Goal: Browse casually: Explore the website without a specific task or goal

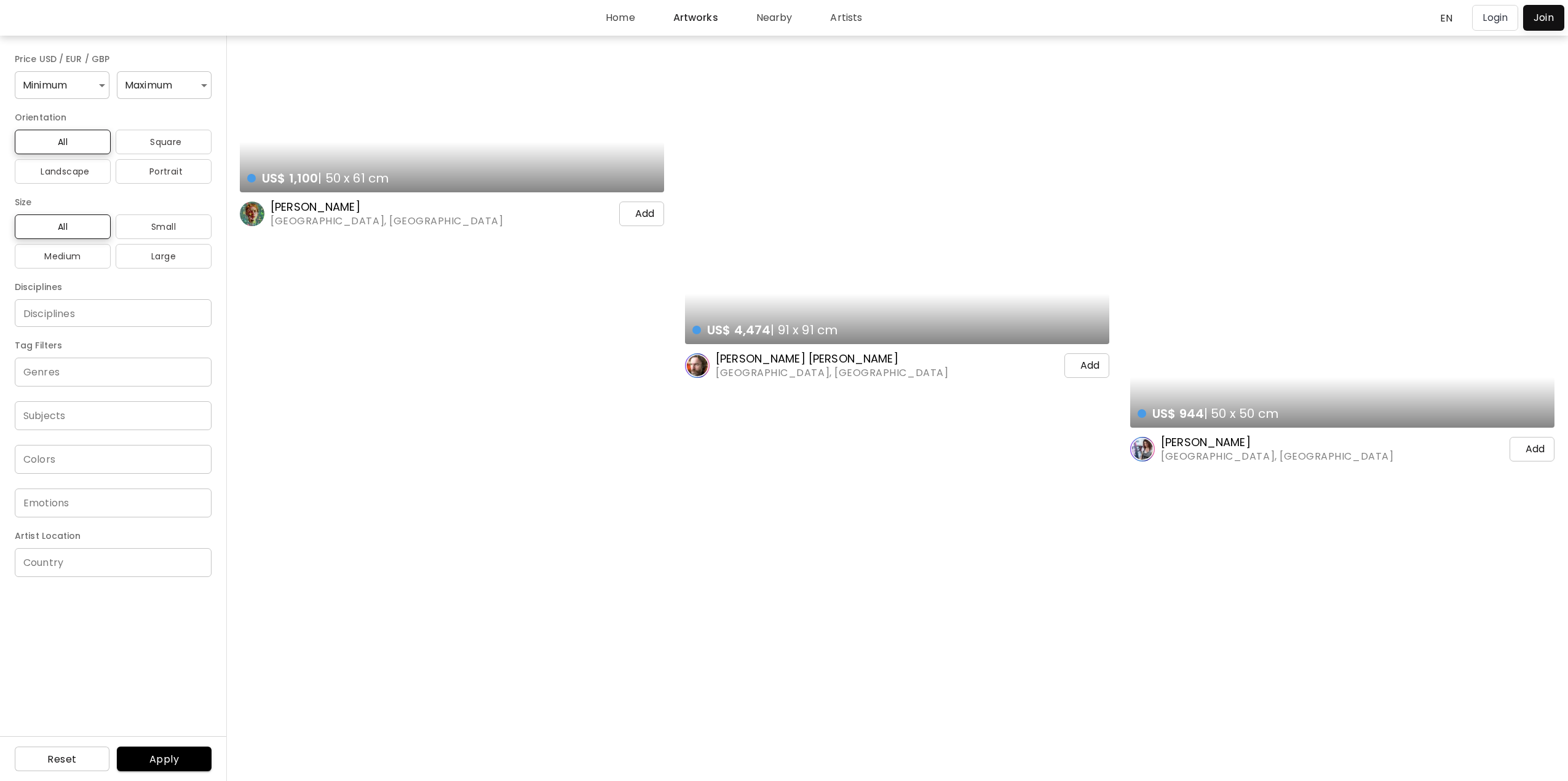
scroll to position [738, 0]
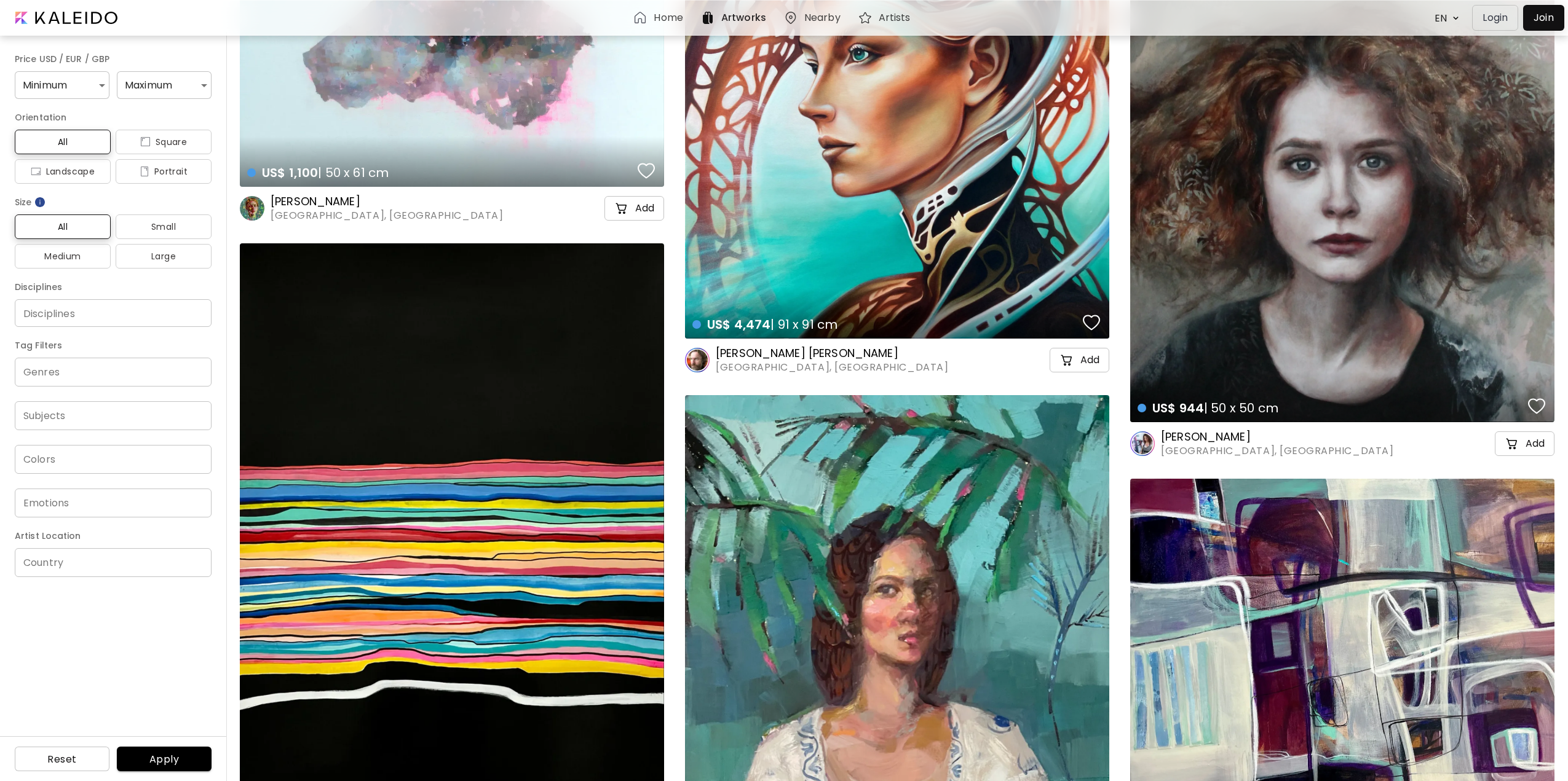
click at [1134, 443] on image at bounding box center [1142, 443] width 25 height 25
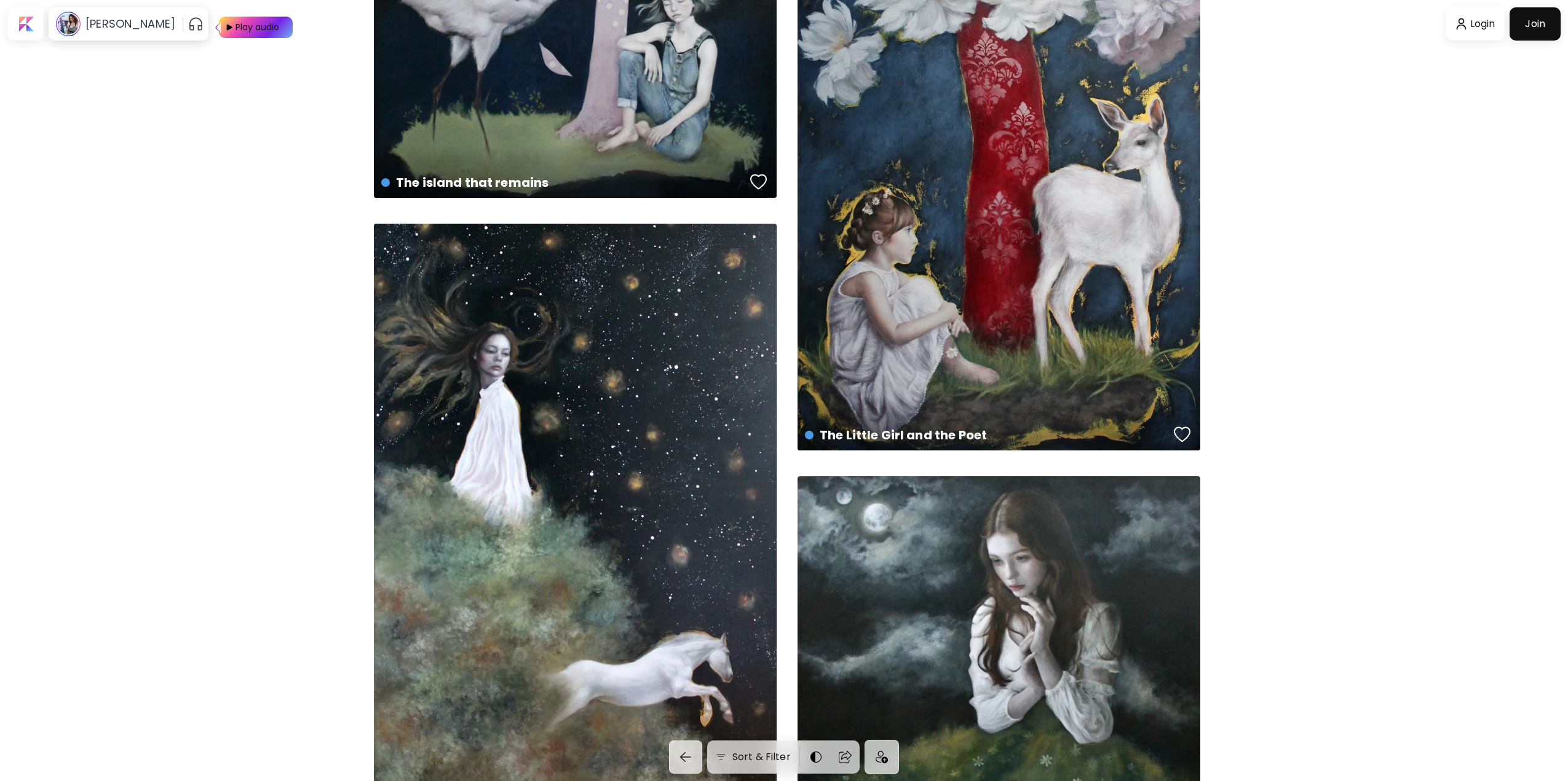
scroll to position [1537, 0]
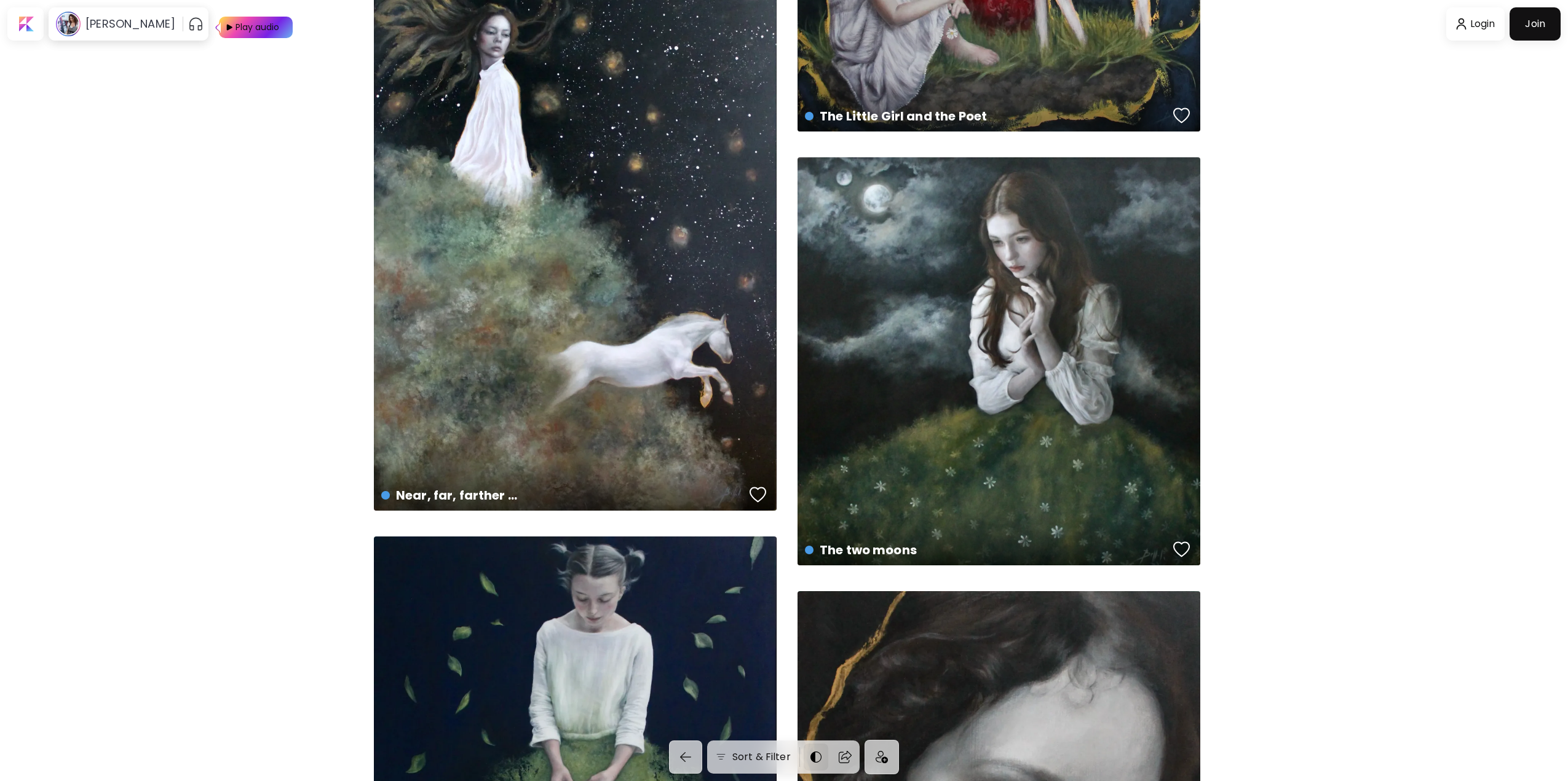
click at [824, 758] on img at bounding box center [816, 757] width 15 height 15
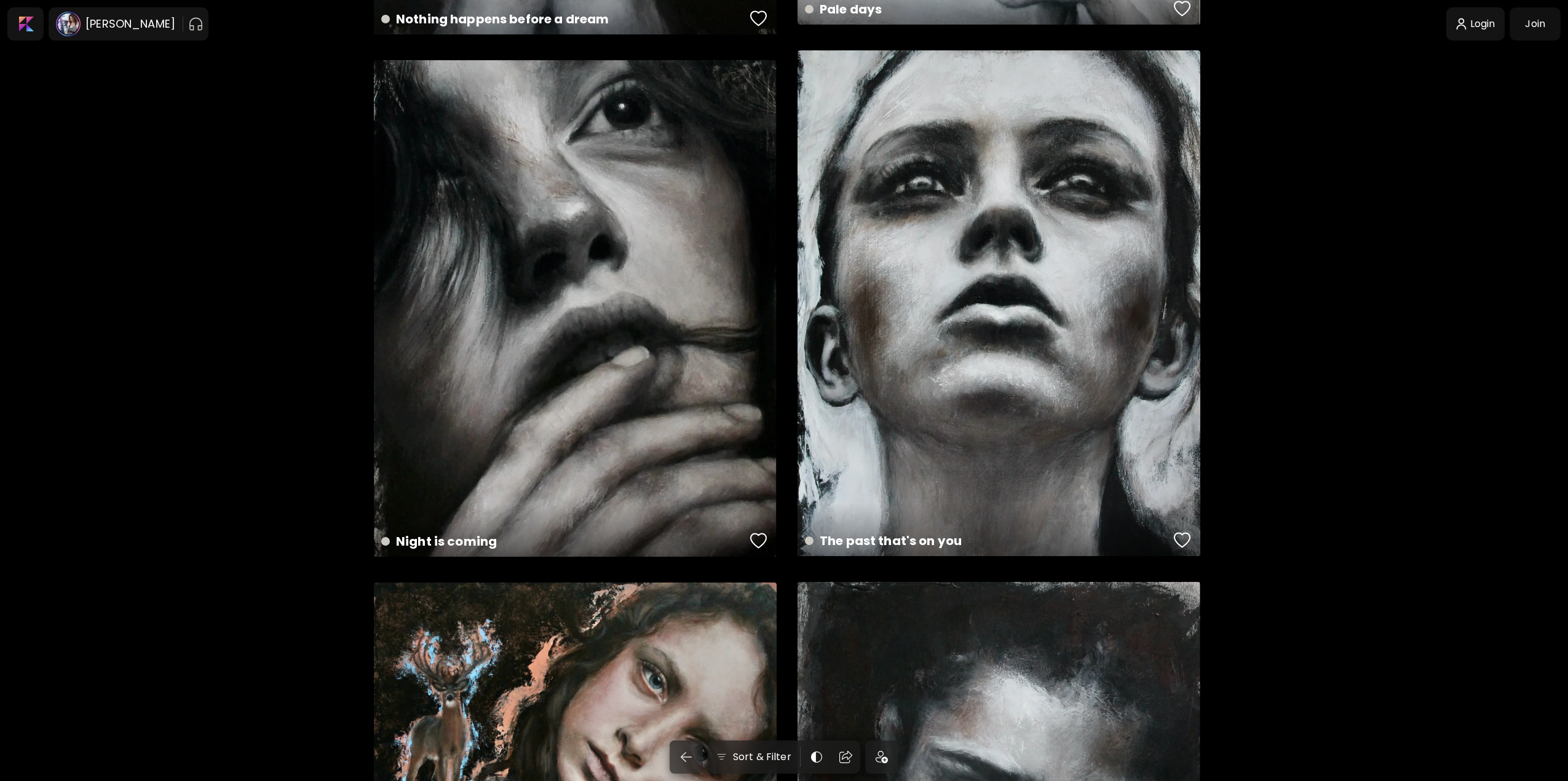
scroll to position [7377, 0]
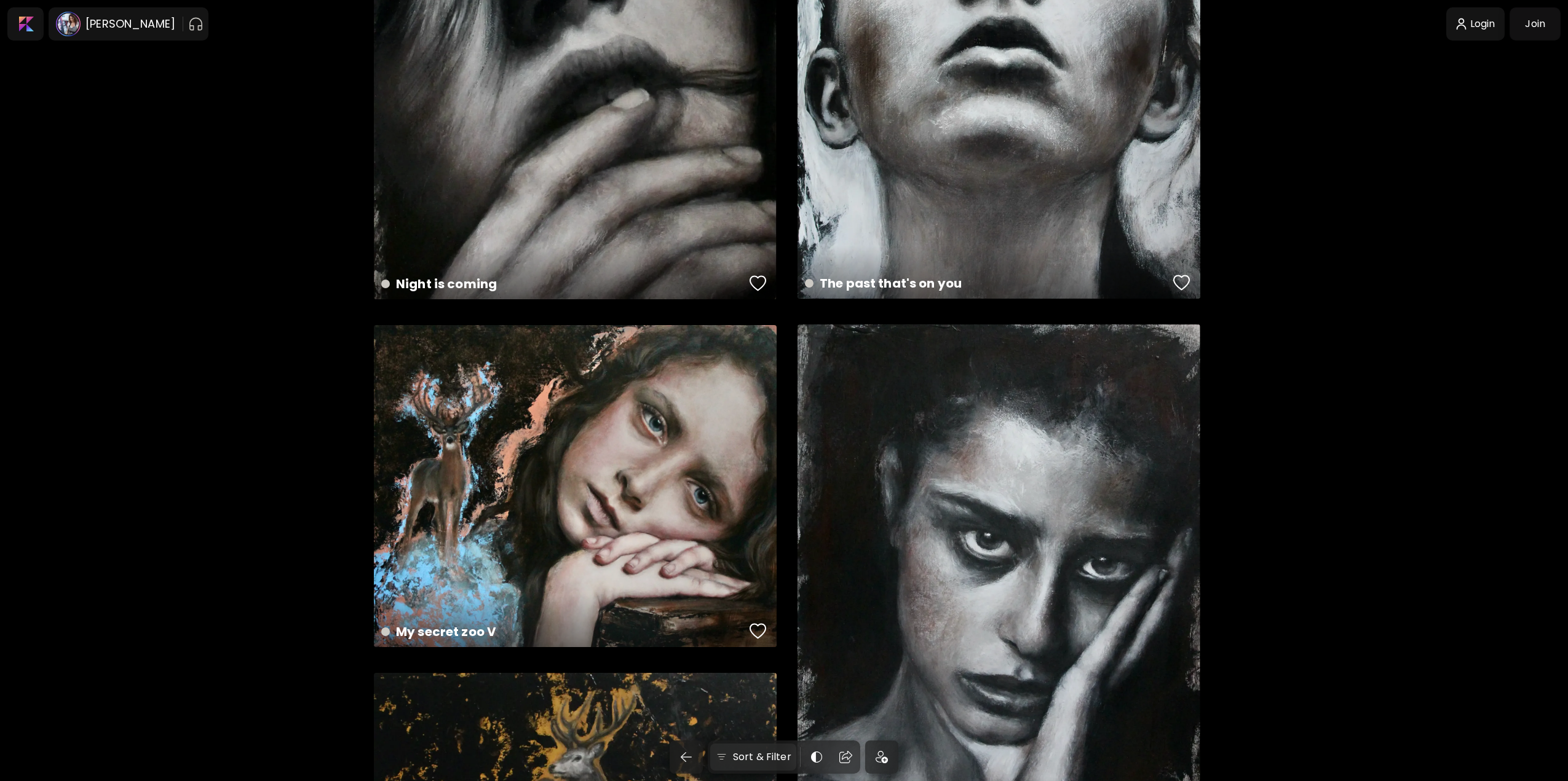
click at [772, 765] on div "Sort & Filter" at bounding box center [754, 758] width 86 height 27
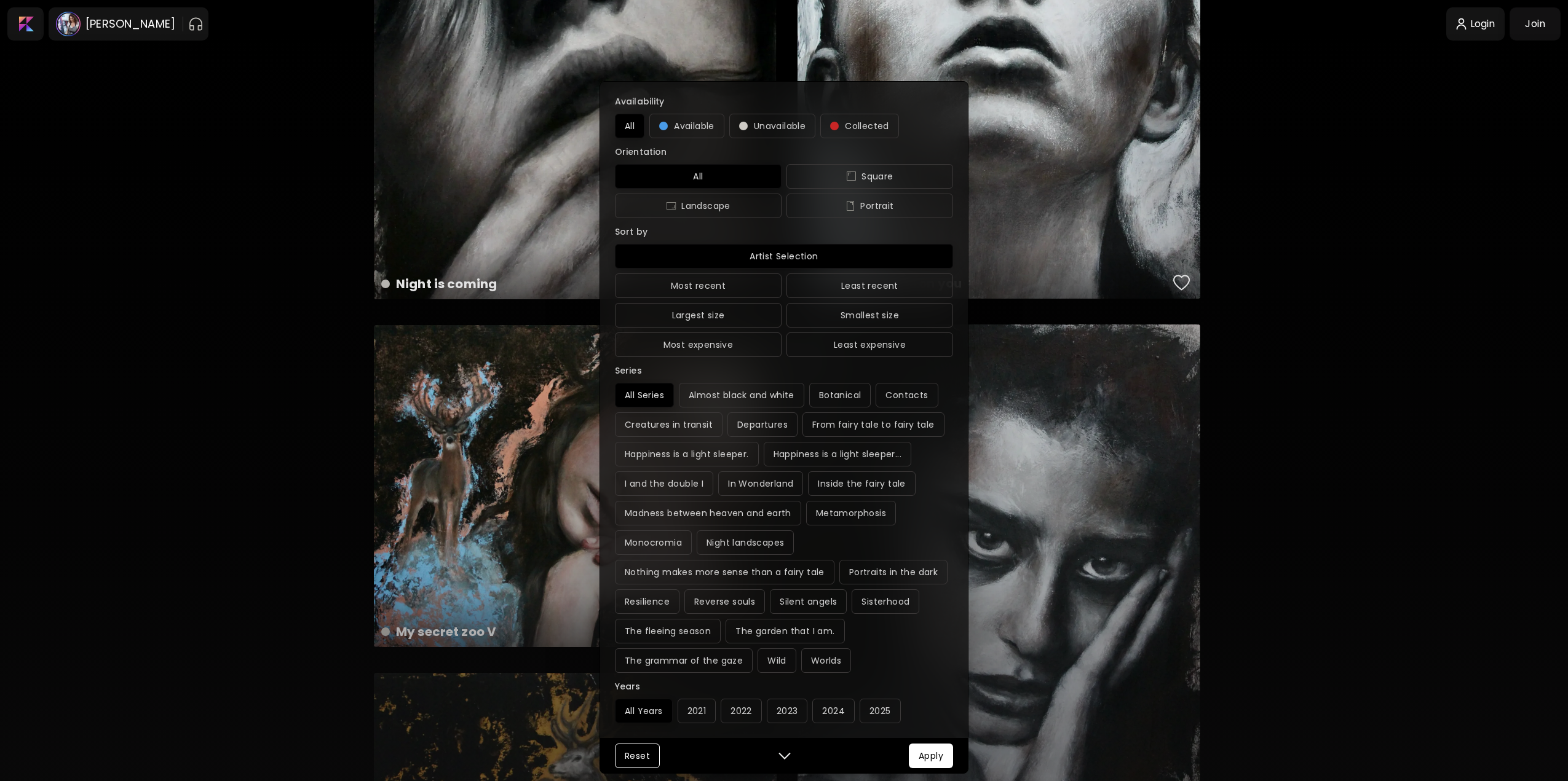
click at [221, 443] on div "Availability All Available Unavailable Collected Orientation All Square Landsca…" at bounding box center [784, 390] width 1568 height 781
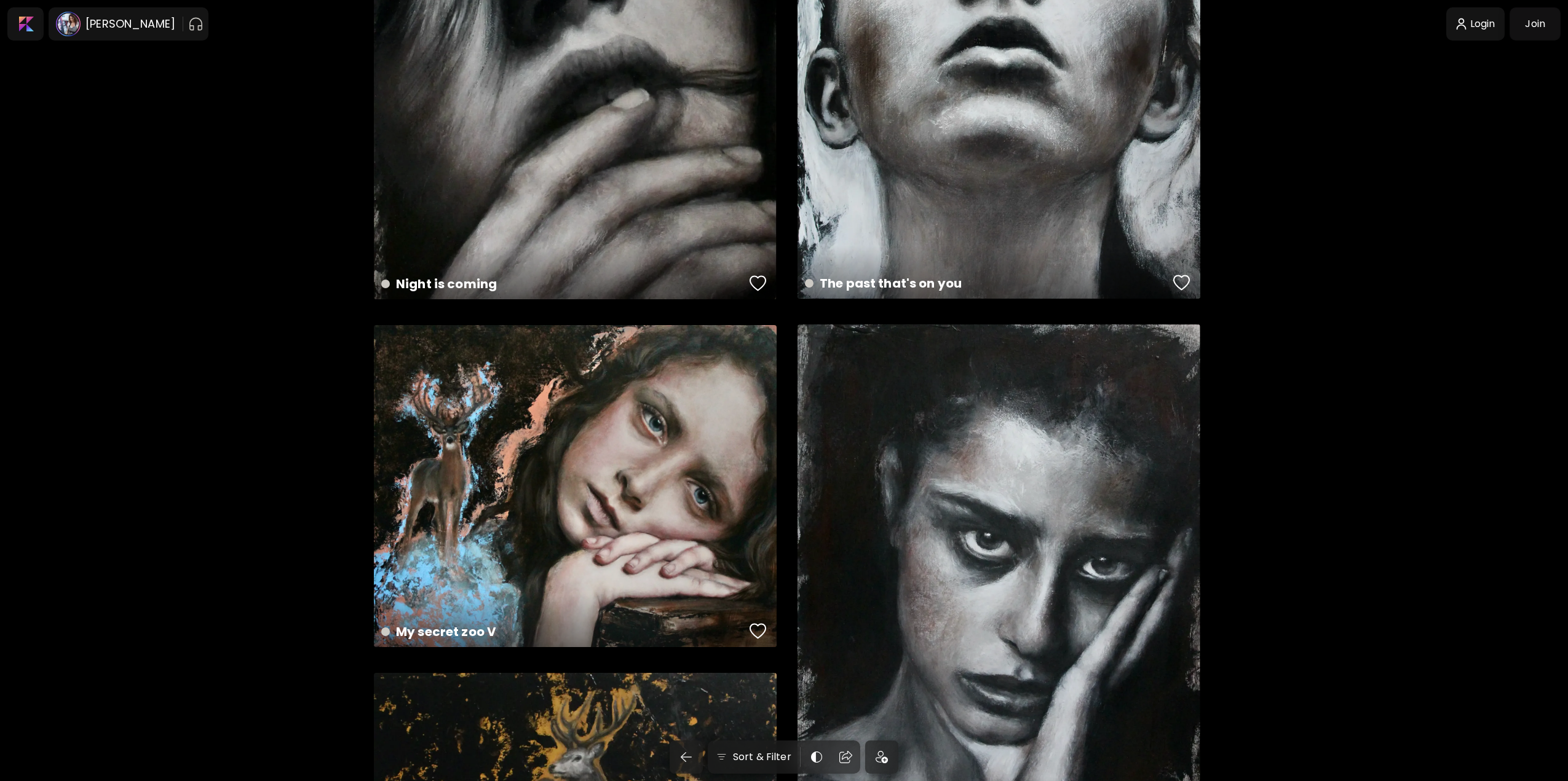
click at [887, 761] on img at bounding box center [881, 757] width 12 height 12
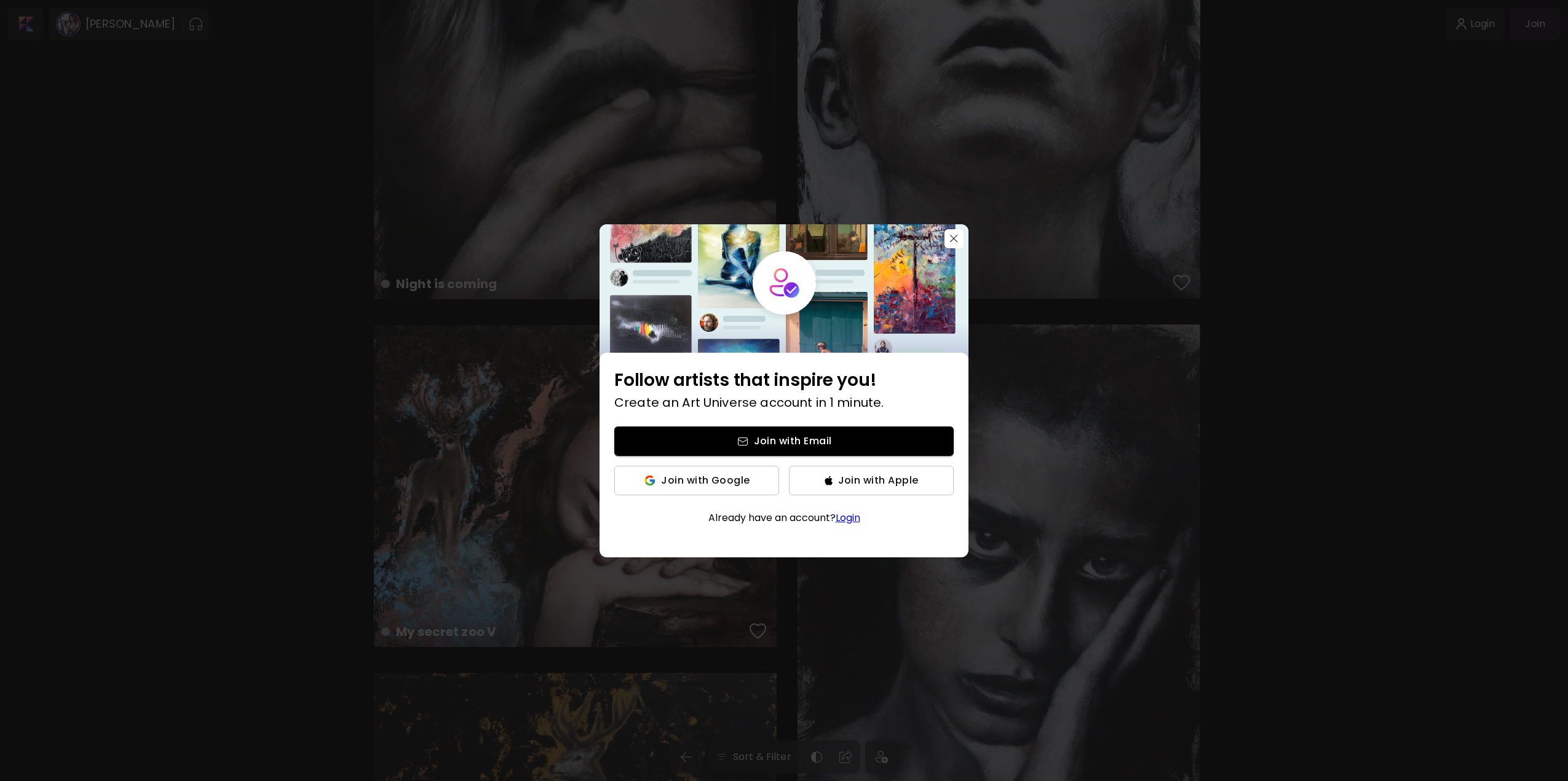
click at [823, 679] on div "Follow artists that inspire you! Create an Art Universe account in 1 minute. Jo…" at bounding box center [784, 390] width 1568 height 781
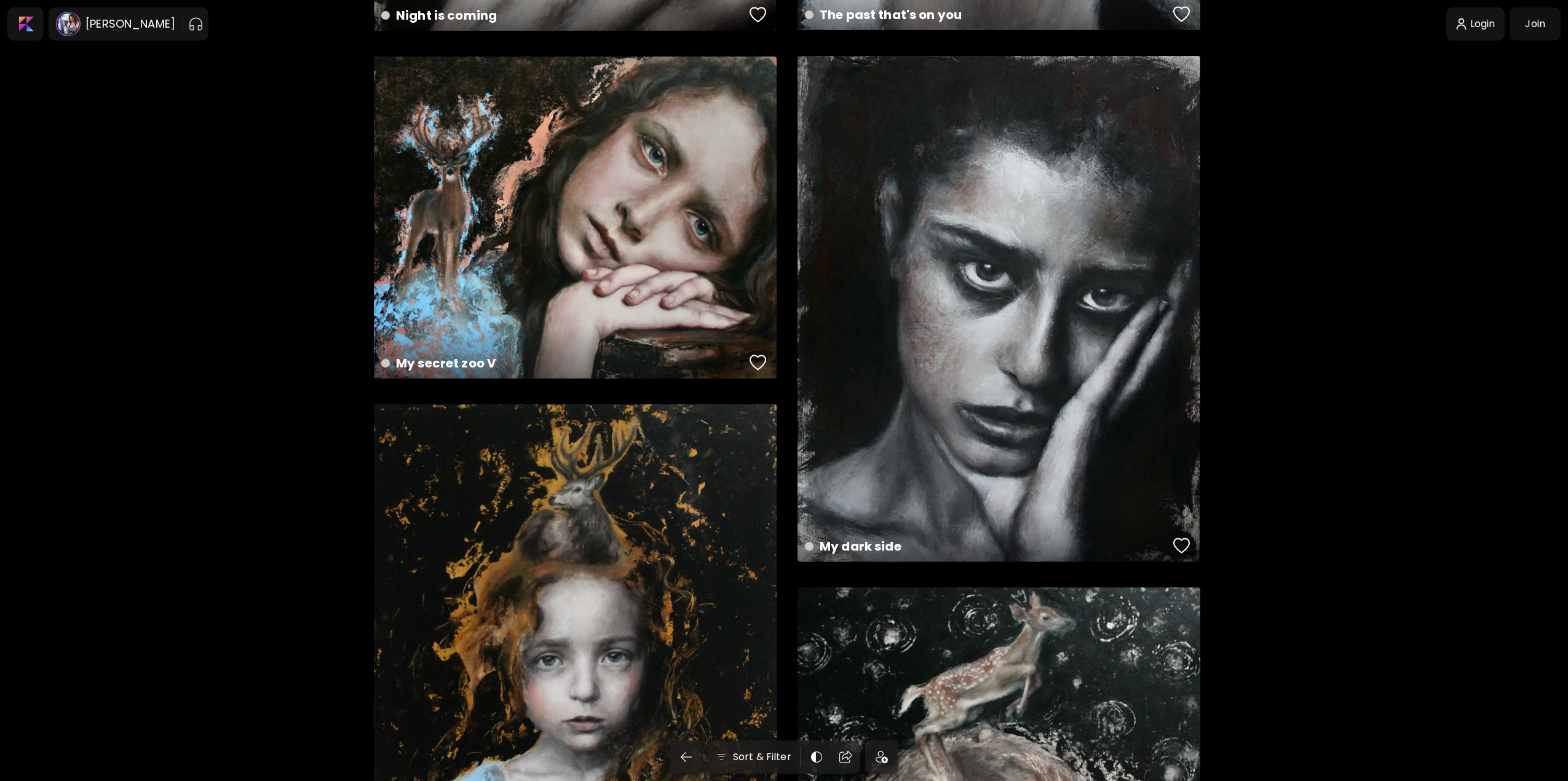
scroll to position [7684, 0]
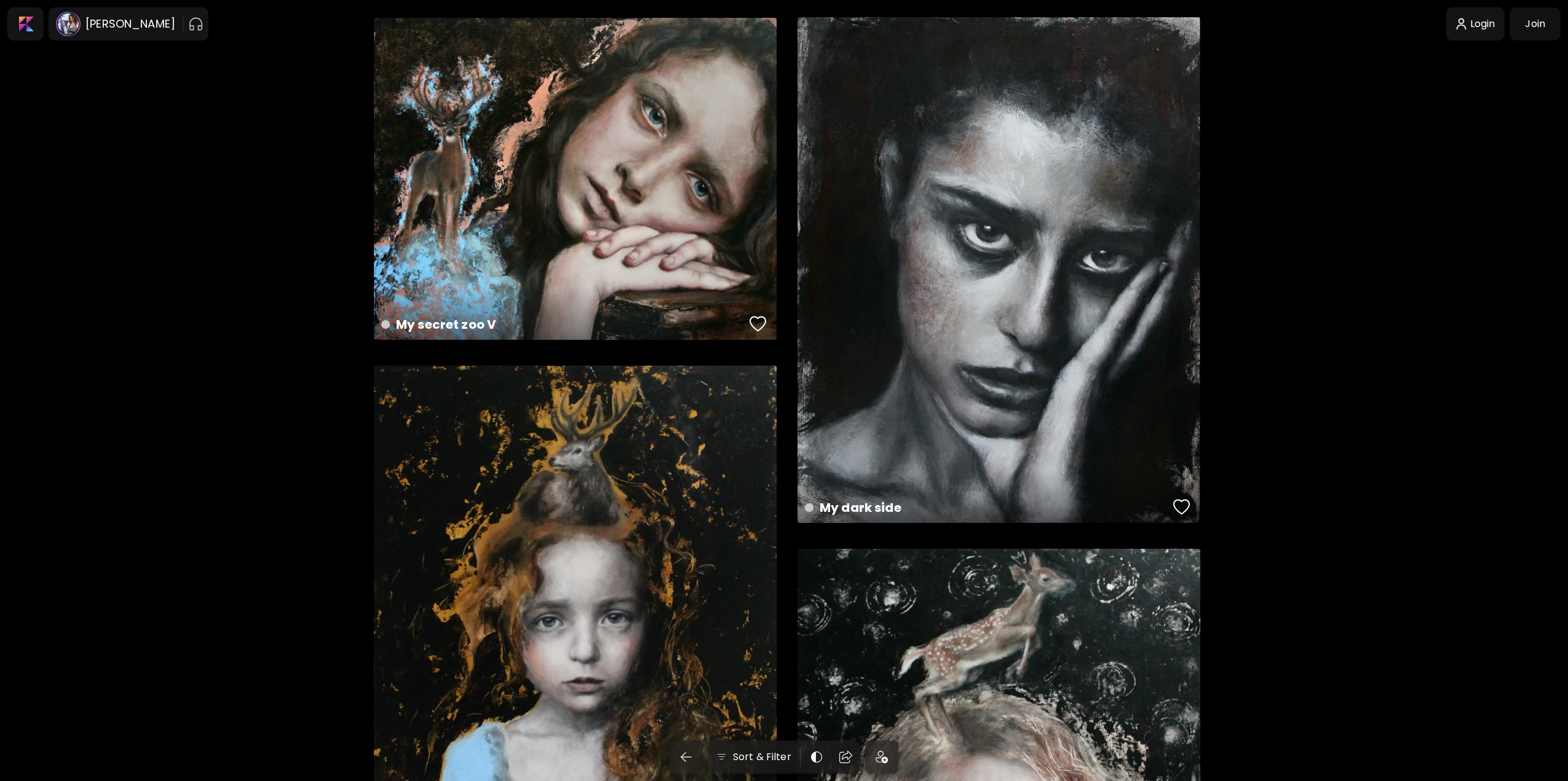
click at [632, 597] on div "My secret zoo IV preview" at bounding box center [575, 649] width 403 height 567
click at [613, 571] on div "My secret zoo IV US$ 1,100 | 50 x 70 cm" at bounding box center [575, 649] width 403 height 567
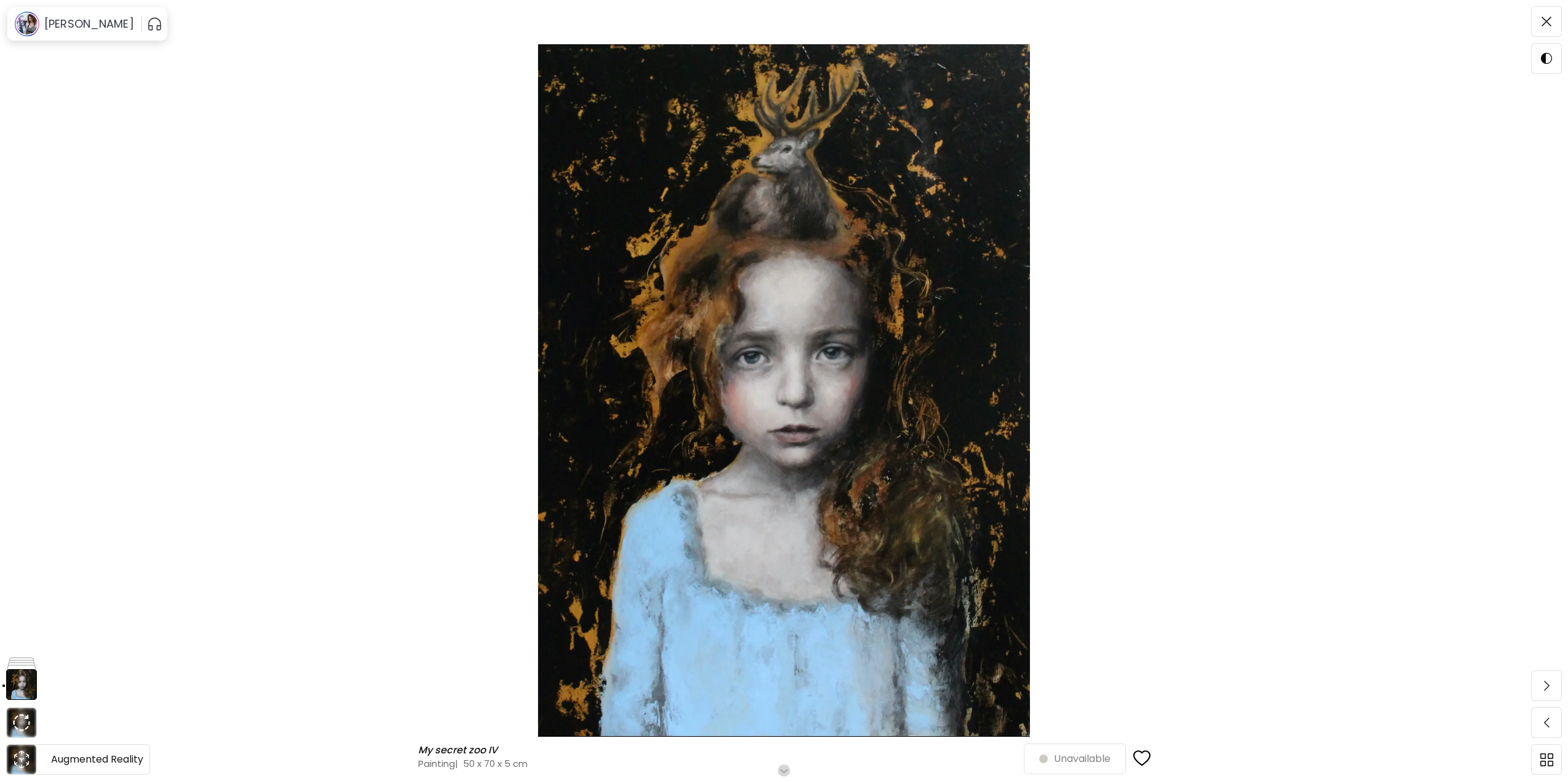
click at [24, 754] on icon "animation" at bounding box center [21, 760] width 20 height 20
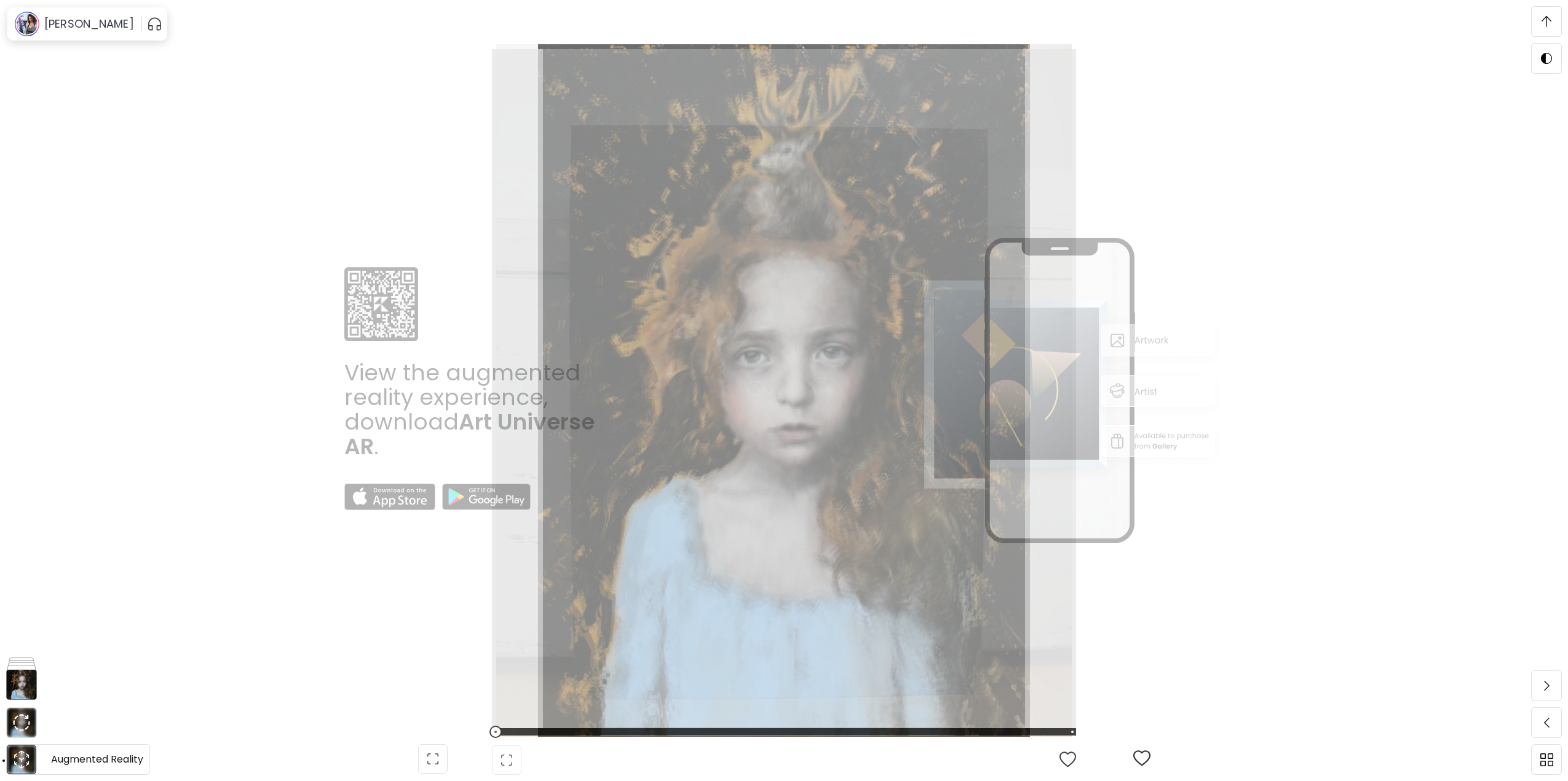
scroll to position [81, 0]
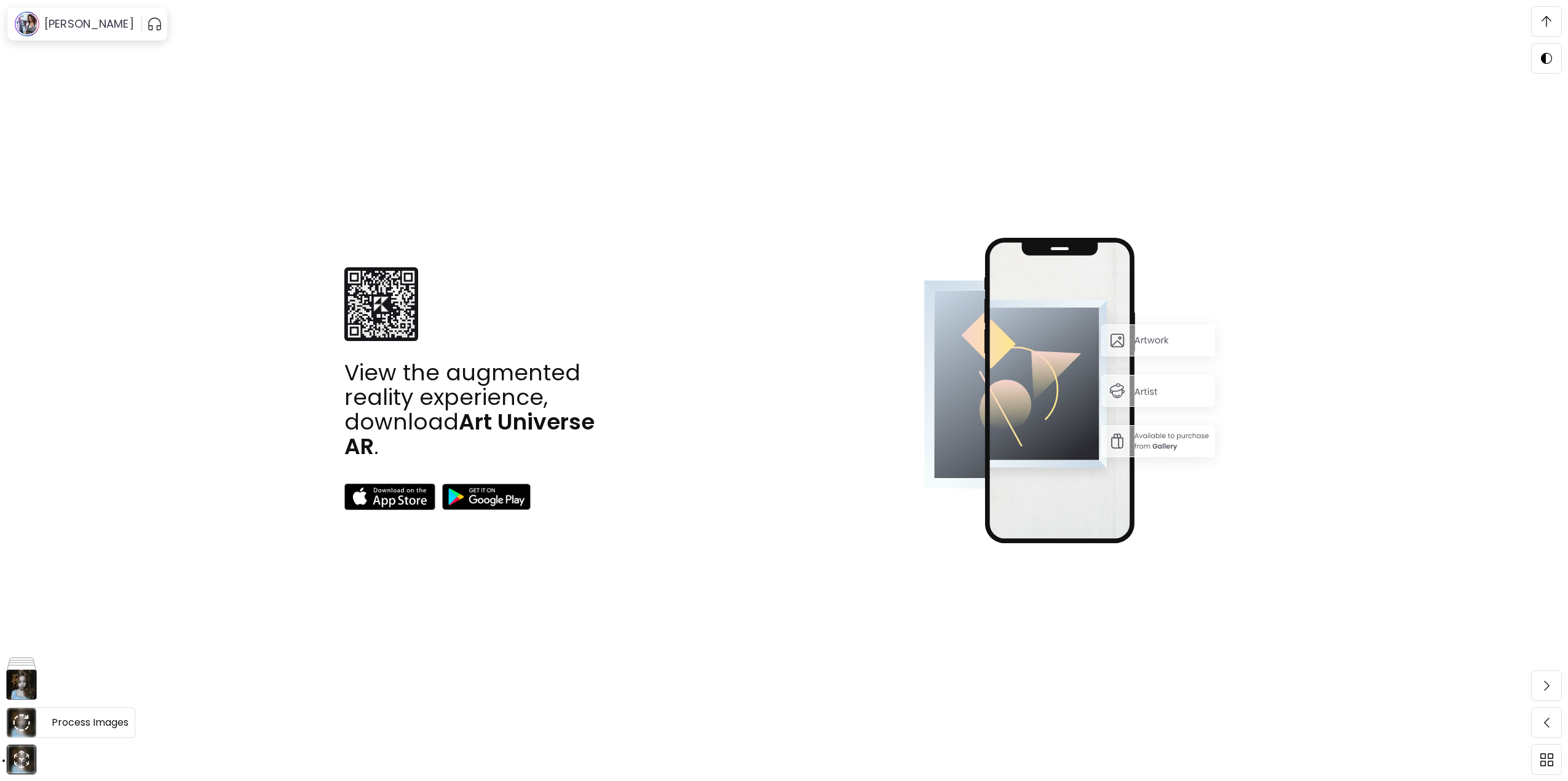
click at [25, 719] on img at bounding box center [21, 723] width 17 height 17
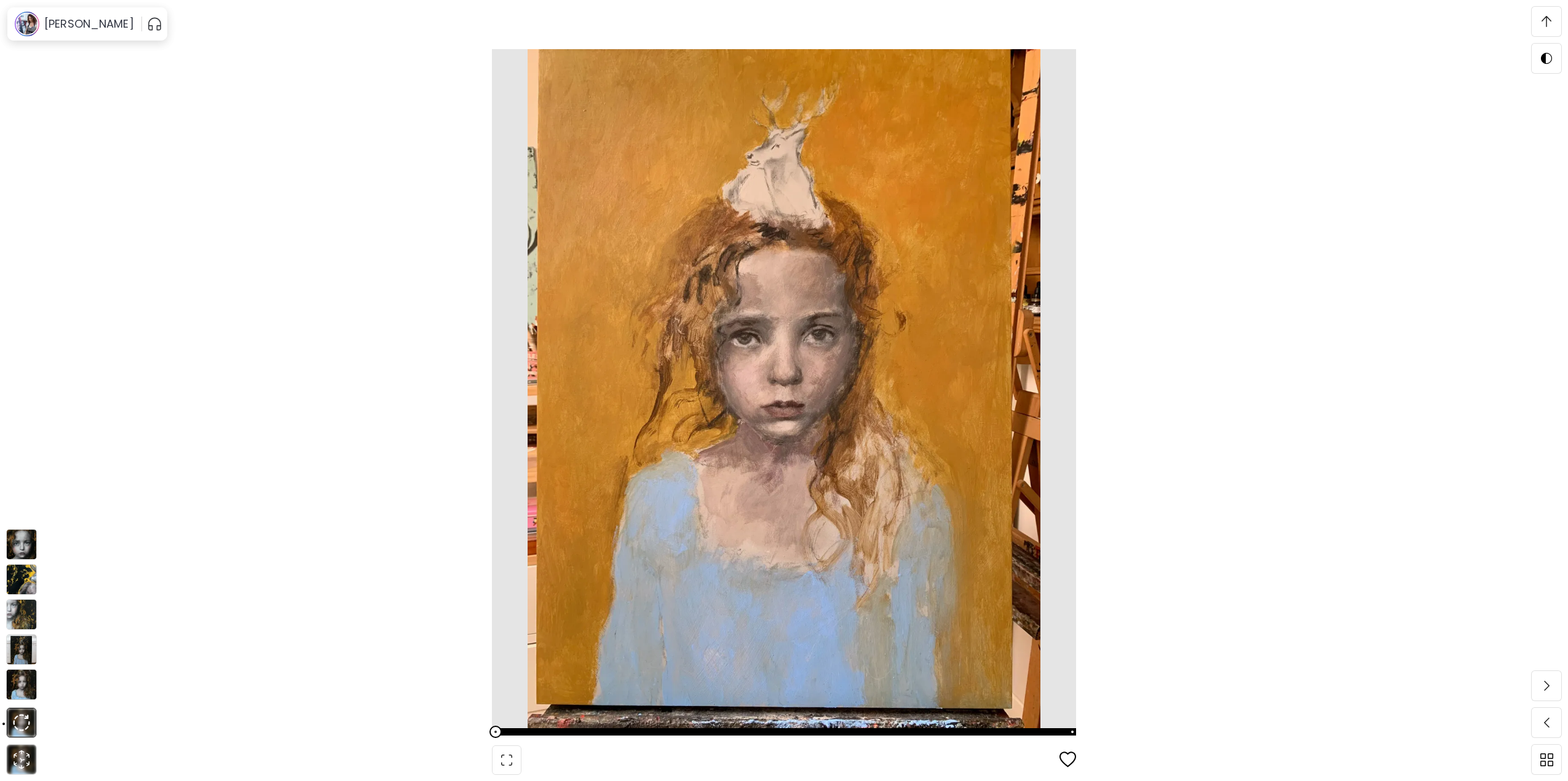
click at [25, 642] on img at bounding box center [21, 649] width 30 height 30
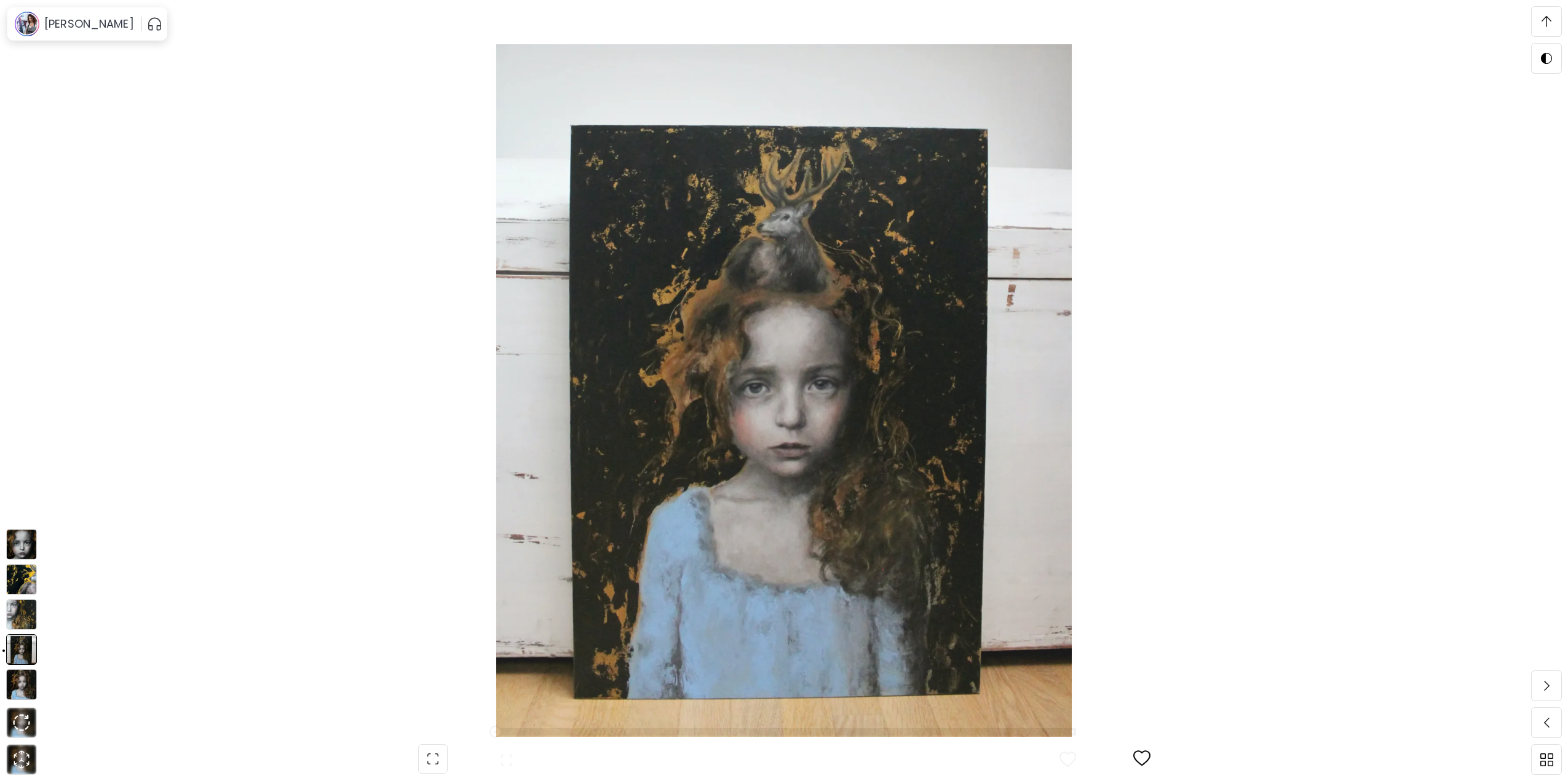
click at [24, 615] on img at bounding box center [21, 614] width 30 height 30
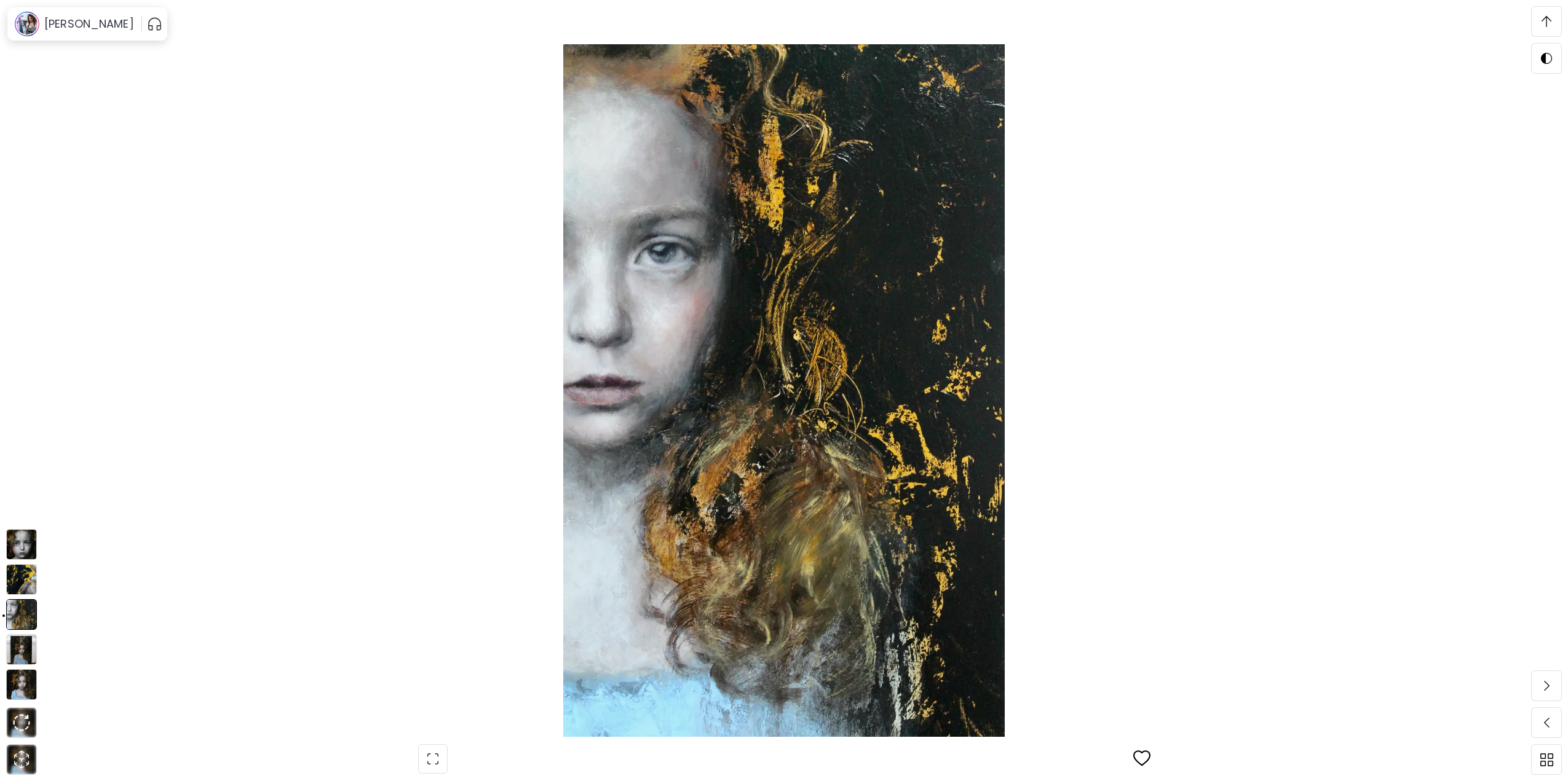
click at [21, 581] on img at bounding box center [21, 579] width 30 height 30
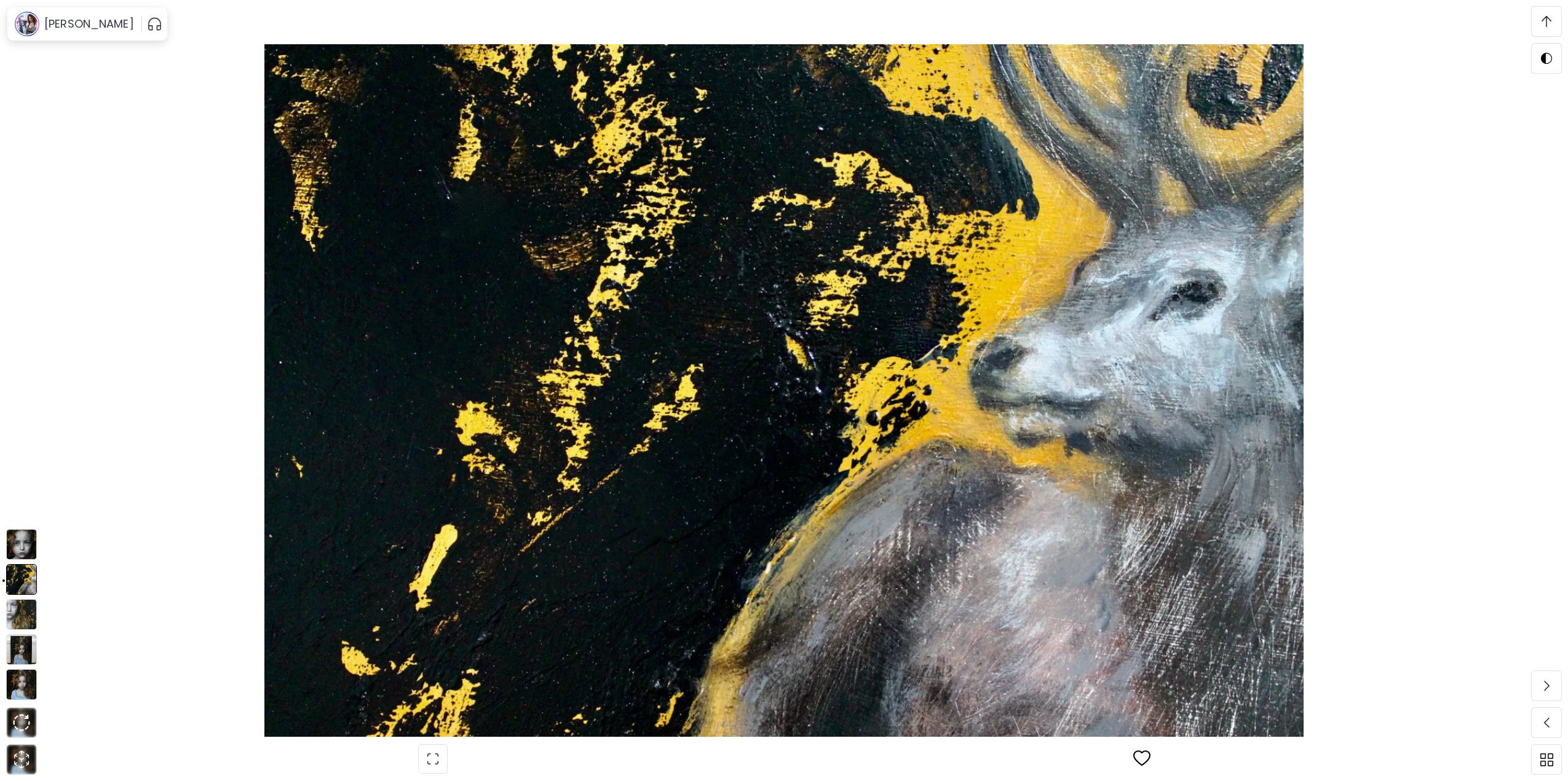
click at [15, 545] on img at bounding box center [21, 545] width 30 height 30
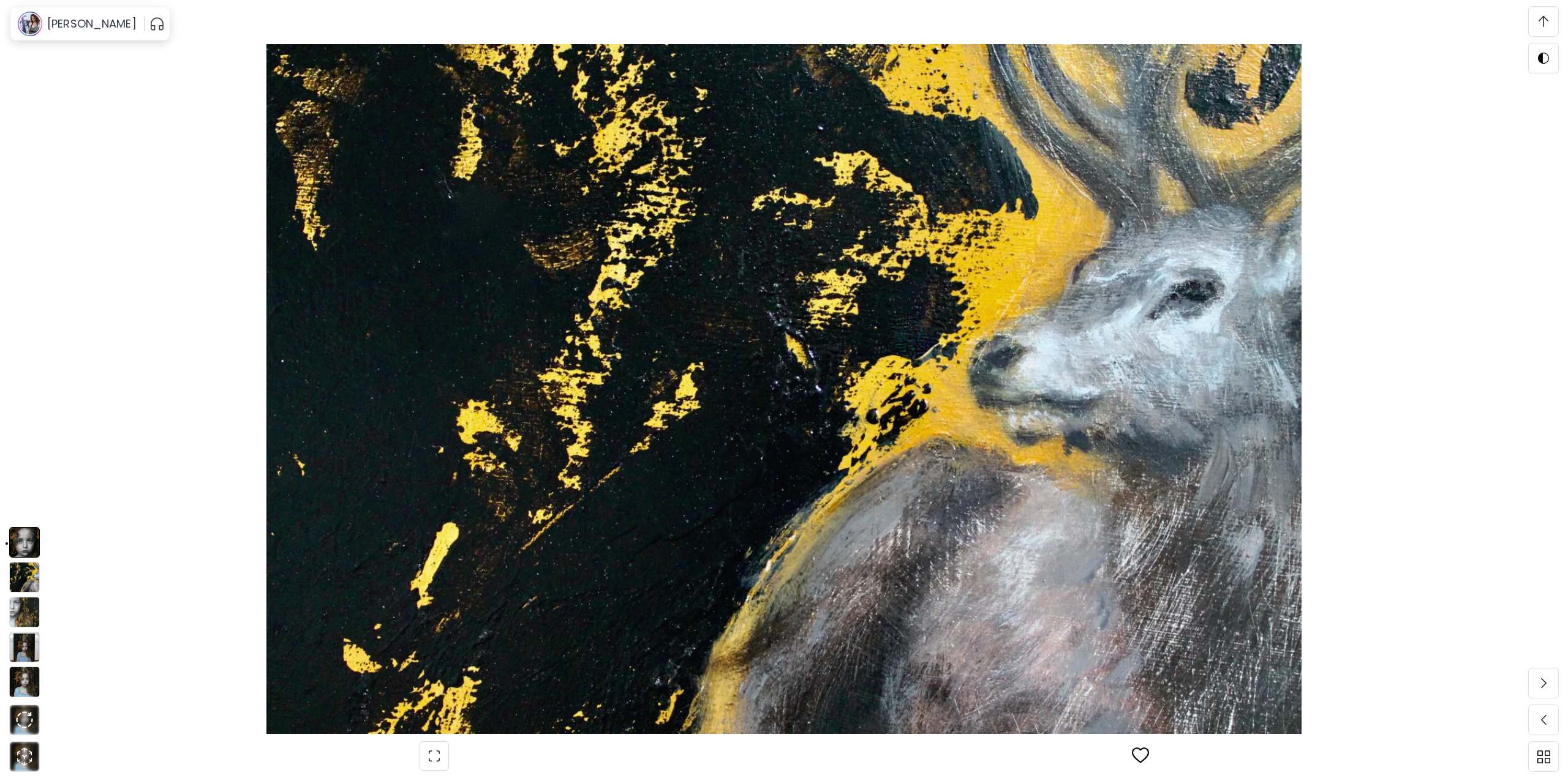
scroll to position [2110, 0]
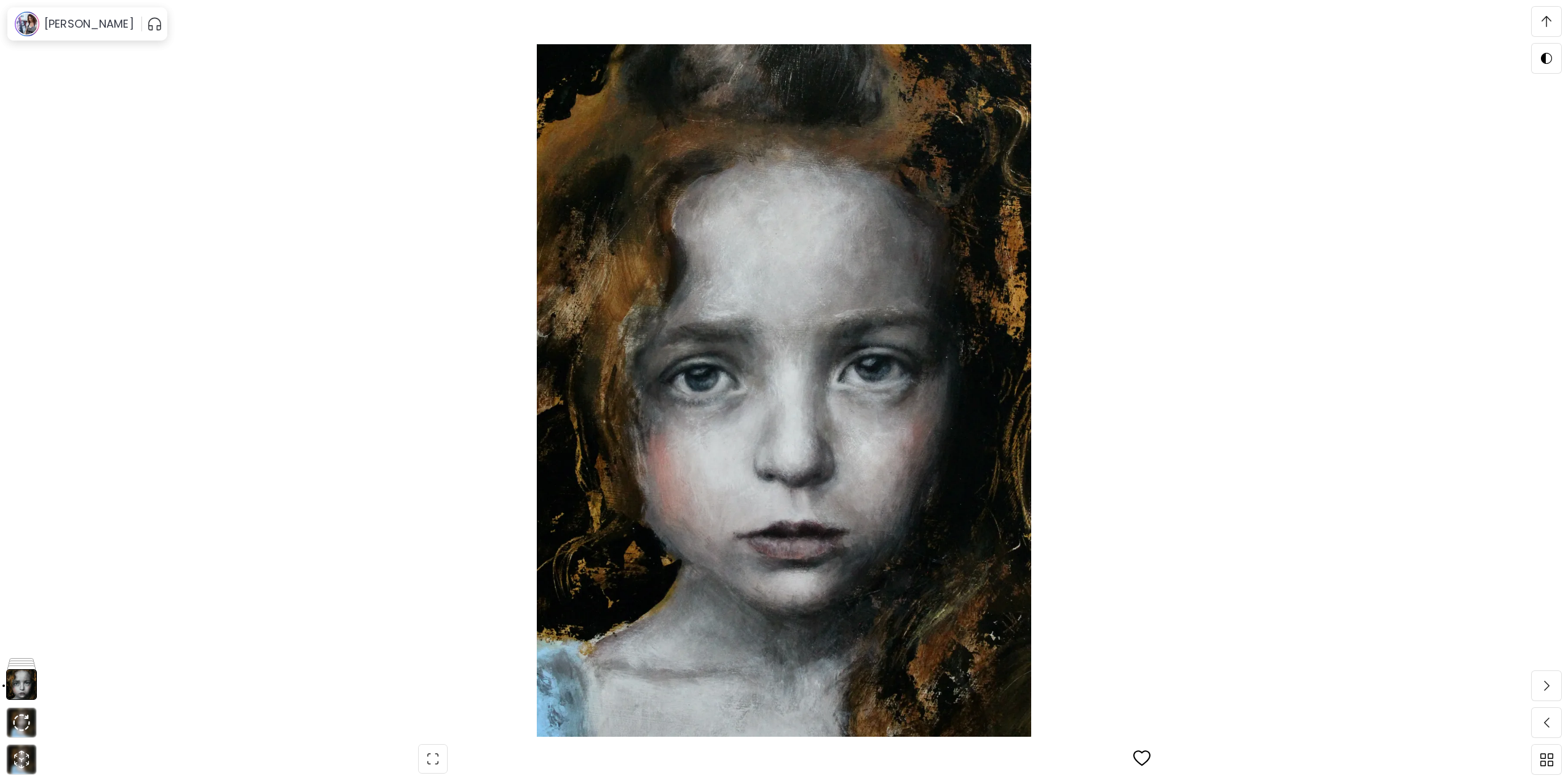
click at [210, 323] on img at bounding box center [784, 391] width 1465 height 692
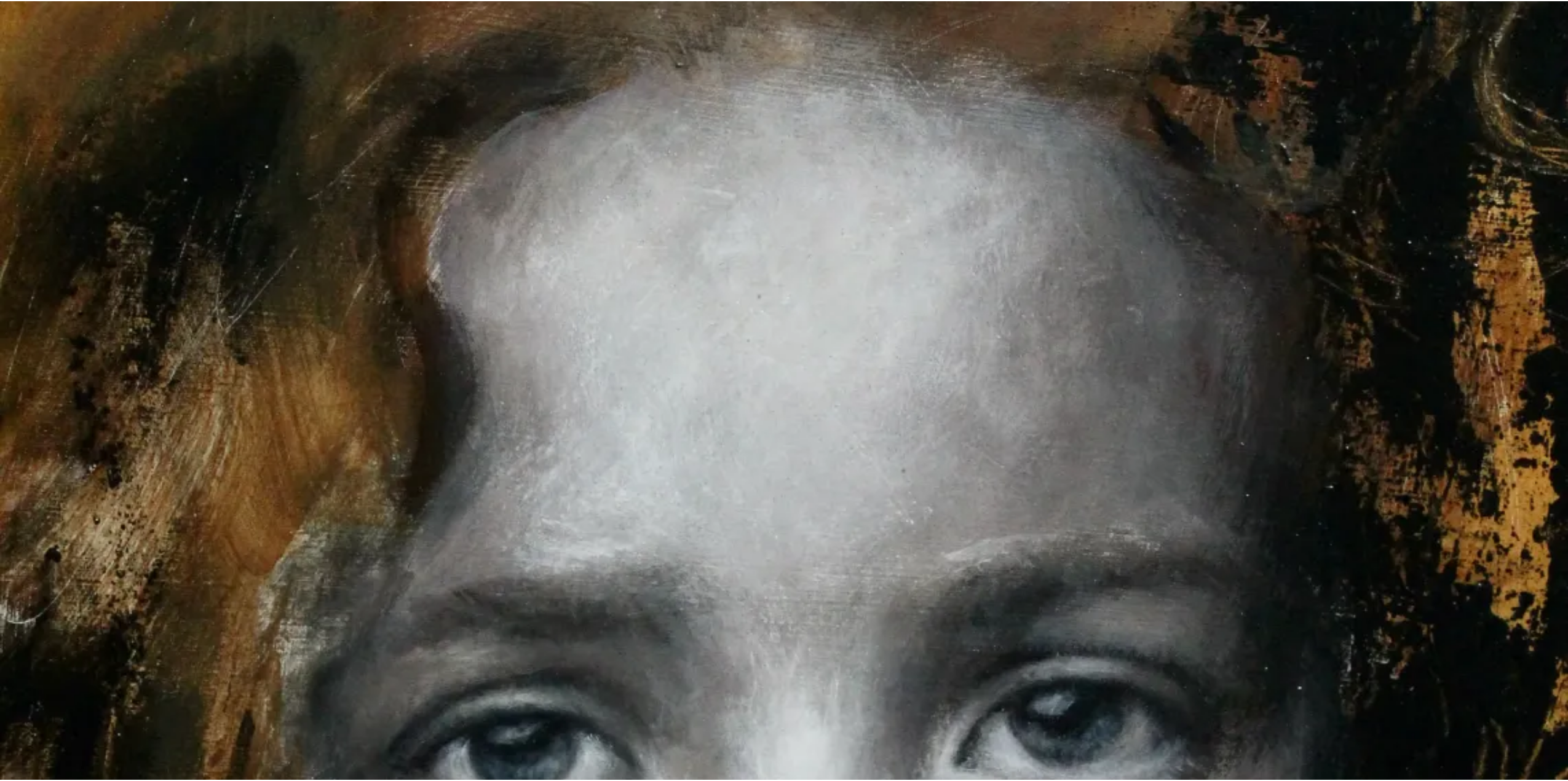
scroll to position [307, 0]
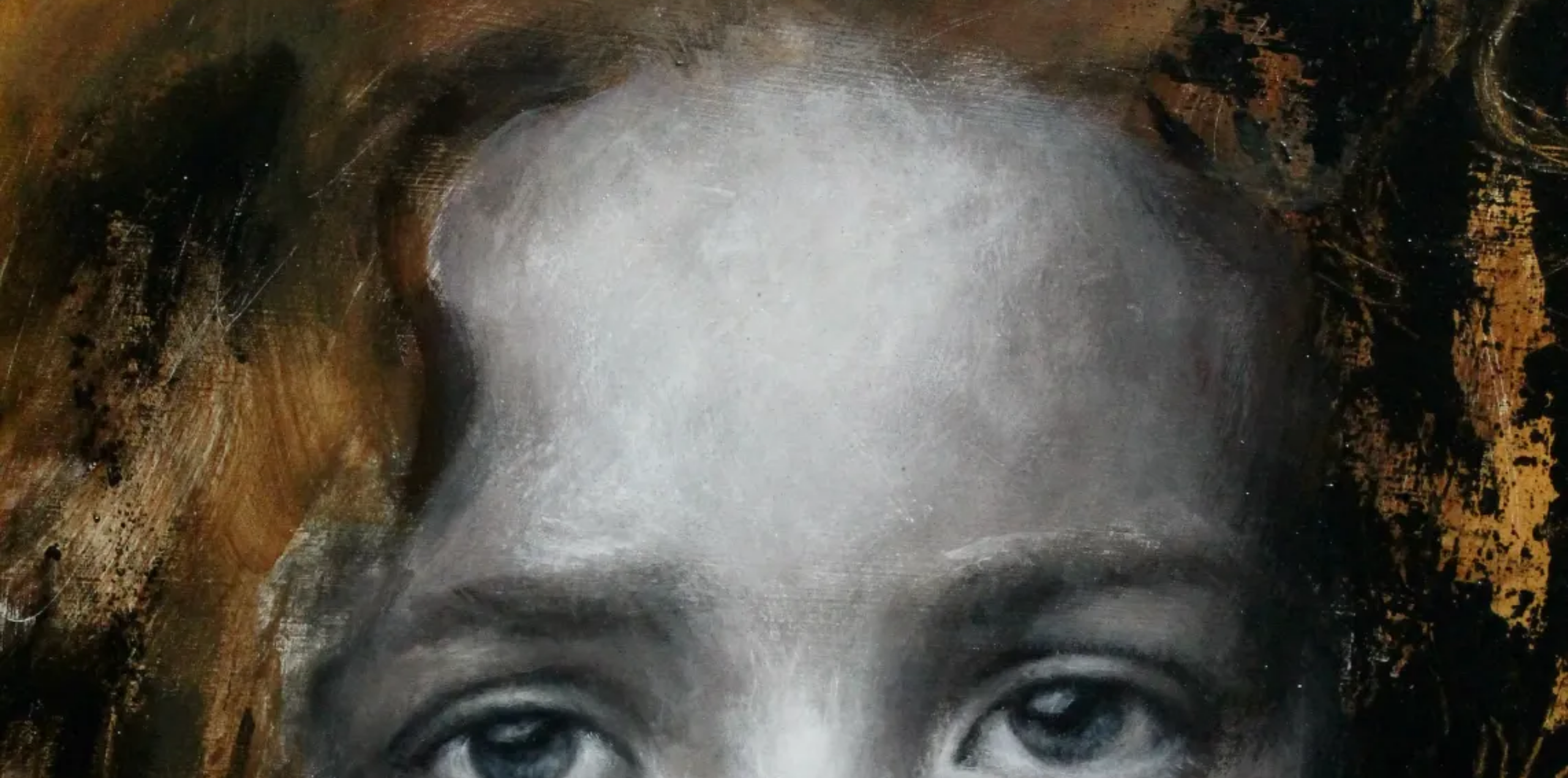
click at [480, 517] on img at bounding box center [784, 792] width 1568 height 2196
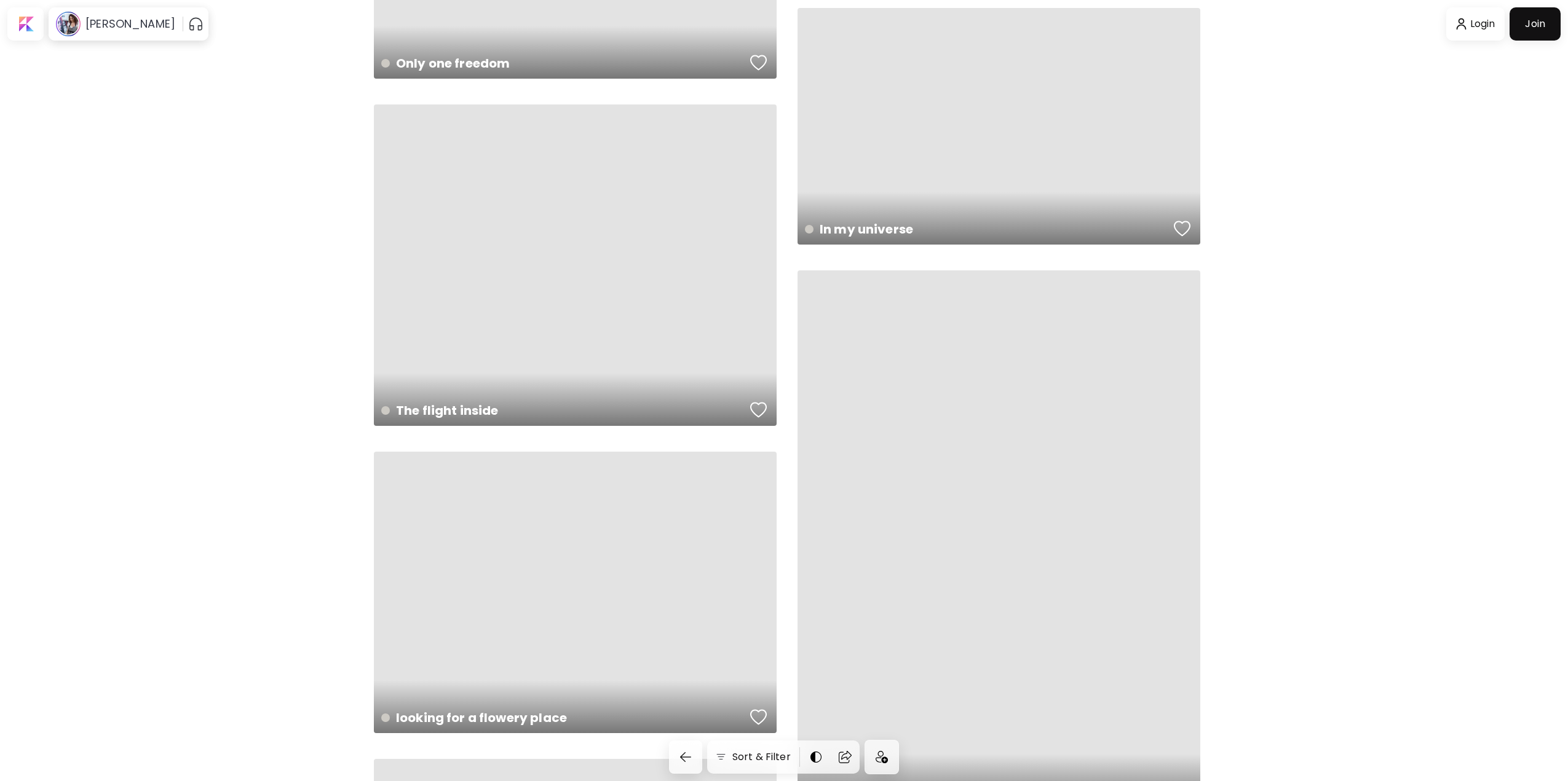
scroll to position [26158, 0]
